Goal: Information Seeking & Learning: Check status

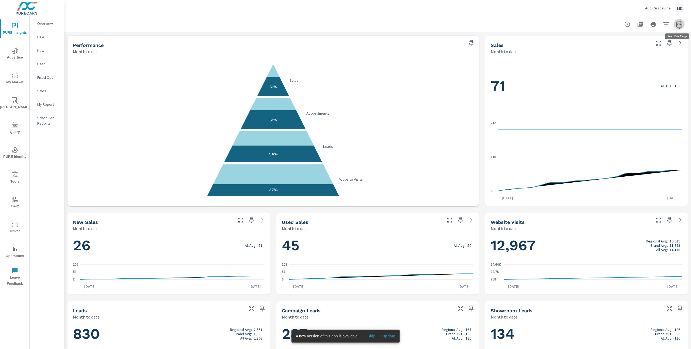
click at [680, 24] on icon "button" at bounding box center [679, 24] width 6 height 6
select select "Month to date"
click at [487, 29] on div at bounding box center [378, 24] width 614 height 16
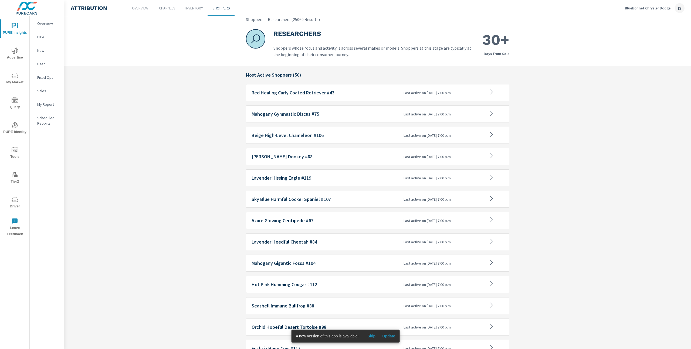
click at [484, 94] on p "Last active on 9/17/25, 7:00 p.m." at bounding box center [444, 92] width 81 height 5
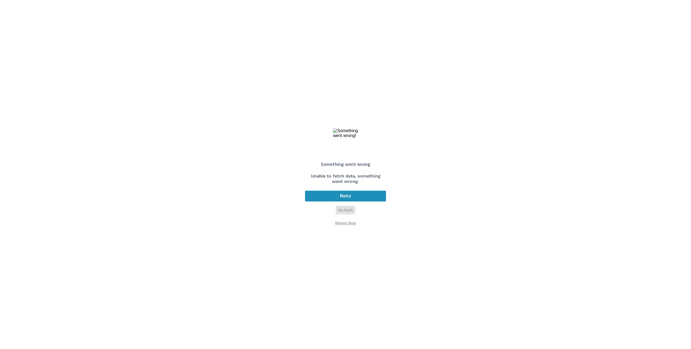
click at [349, 211] on span "Go back" at bounding box center [345, 210] width 15 height 5
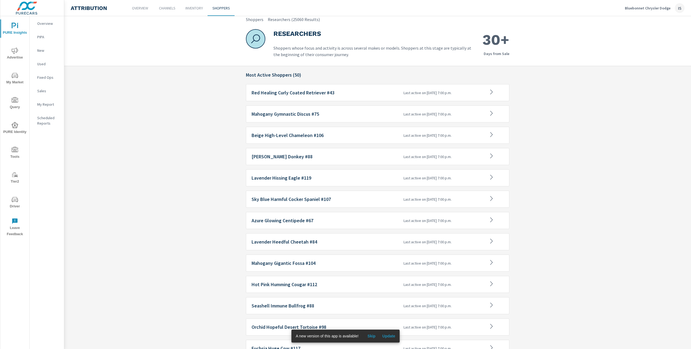
click at [371, 115] on h6 "Mahogany Gymnastic Discus #75" at bounding box center [326, 114] width 148 height 5
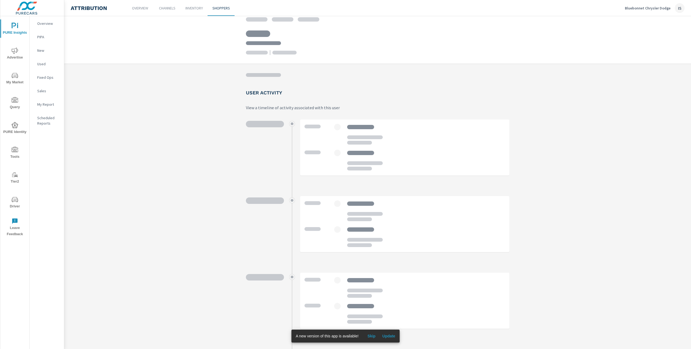
scroll to position [0, 0]
click at [389, 336] on span "Update" at bounding box center [388, 336] width 13 height 5
